Goal: Download file/media

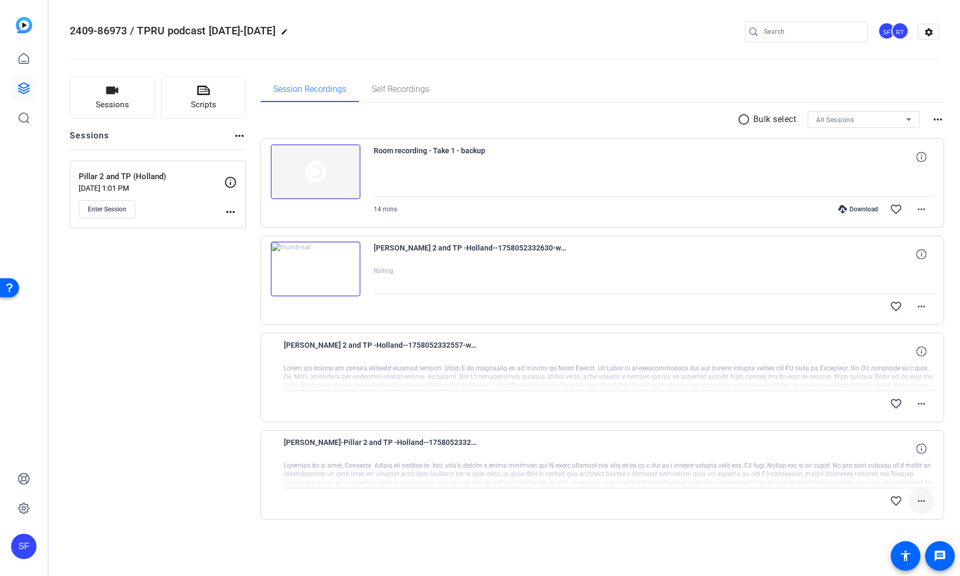
click at [922, 500] on mat-icon "more_horiz" at bounding box center [921, 501] width 13 height 13
click at [848, 535] on div at bounding box center [480, 288] width 960 height 576
drag, startPoint x: 113, startPoint y: 330, endPoint x: 94, endPoint y: 97, distance: 234.4
click at [113, 330] on div "Sessions Scripts Sessions more_horiz Pillar 2 and TP (Holland) Sep 12, 2025 @ 1…" at bounding box center [158, 315] width 176 height 477
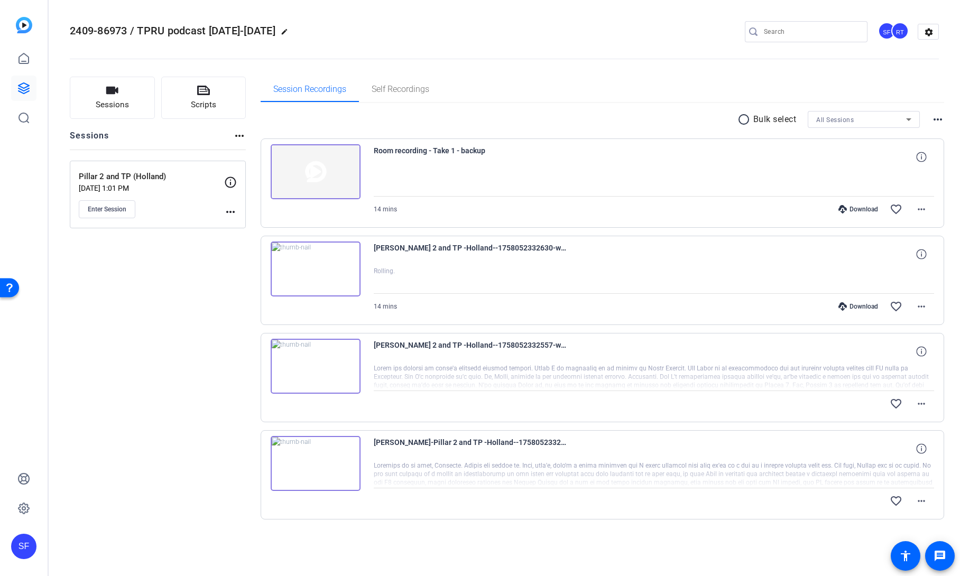
click at [312, 268] on img at bounding box center [316, 268] width 90 height 55
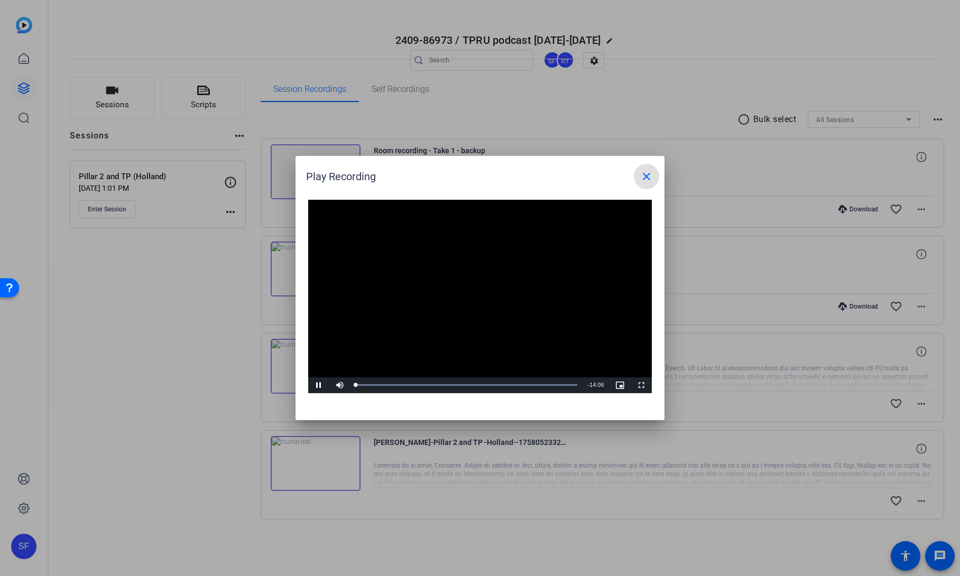
click at [467, 284] on video "Video Player" at bounding box center [479, 296] width 343 height 193
click at [424, 384] on div "Loaded : 100.00% 04:22 00:00" at bounding box center [466, 385] width 221 height 3
click at [471, 385] on div "Loaded : 100.00% 07:10 04:22" at bounding box center [468, 385] width 225 height 3
click at [644, 174] on mat-icon "close" at bounding box center [646, 176] width 13 height 13
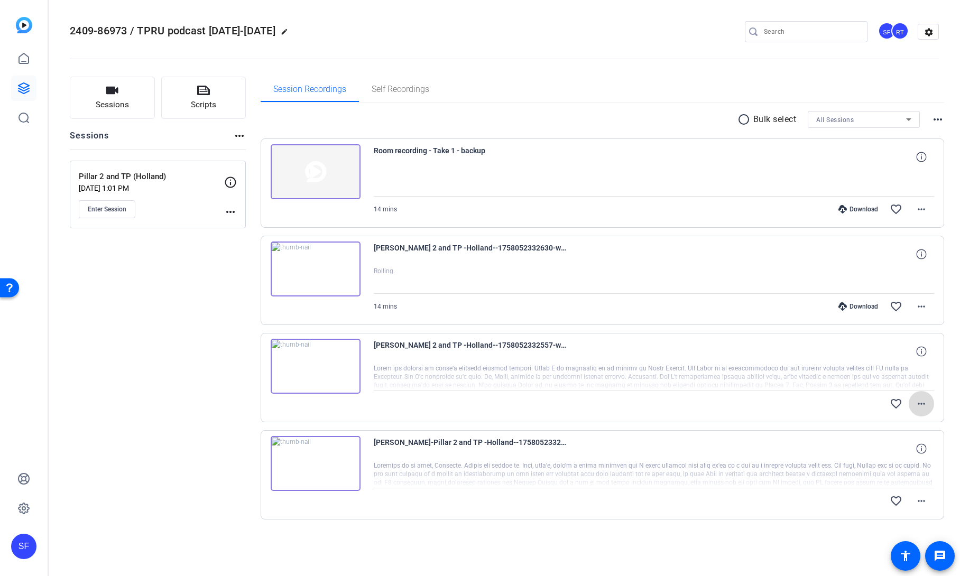
click at [920, 405] on mat-icon "more_horiz" at bounding box center [921, 403] width 13 height 13
click at [724, 525] on div at bounding box center [480, 288] width 960 height 576
click at [925, 212] on mat-icon "more_horiz" at bounding box center [921, 209] width 13 height 13
click at [806, 214] on div at bounding box center [480, 288] width 960 height 576
click at [858, 210] on div "Download" at bounding box center [858, 209] width 50 height 8
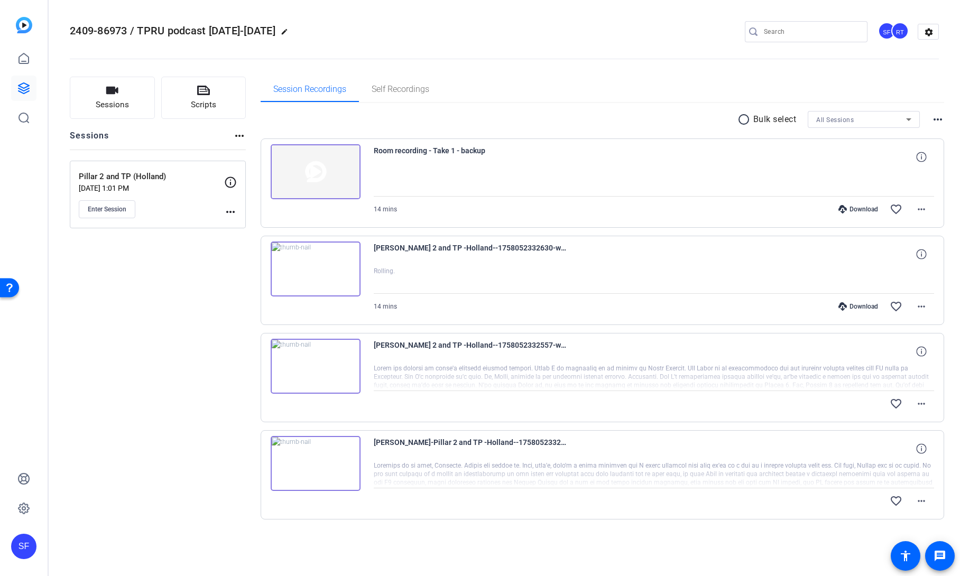
click at [648, 51] on openreel-divider-bar at bounding box center [504, 56] width 869 height 32
